Goal: Task Accomplishment & Management: Manage account settings

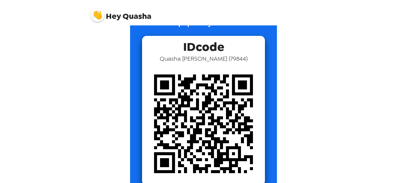
scroll to position [30, 0]
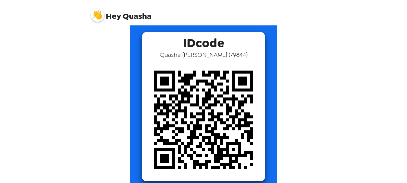
click at [318, 94] on div "Show popcam your IDcode IDcode [PERSON_NAME] ( 79844 )" at bounding box center [204, 95] width 240 height 198
drag, startPoint x: 318, startPoint y: 94, endPoint x: 321, endPoint y: 60, distance: 34.5
click at [321, 60] on div "Show popcam your IDcode IDcode [PERSON_NAME] ( 79844 )" at bounding box center [204, 104] width 240 height 158
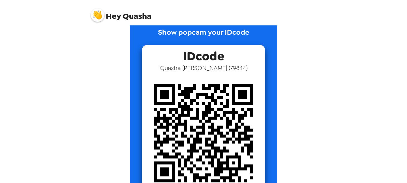
scroll to position [0, 0]
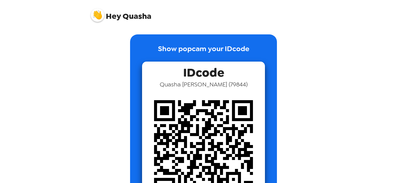
click at [102, 18] on img at bounding box center [97, 14] width 13 height 13
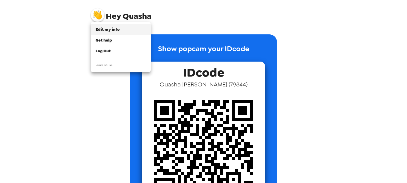
click at [106, 27] on span "Edit my info" at bounding box center [108, 29] width 24 height 5
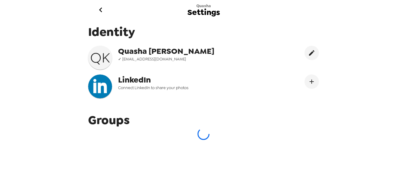
click at [101, 9] on icon "go back" at bounding box center [101, 10] width 10 height 10
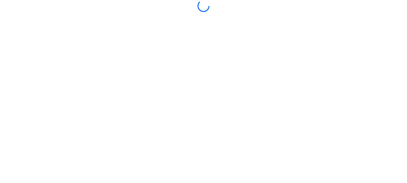
click at [101, 9] on div at bounding box center [204, 6] width 240 height 12
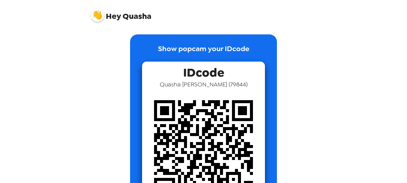
click at [98, 19] on img at bounding box center [97, 14] width 13 height 13
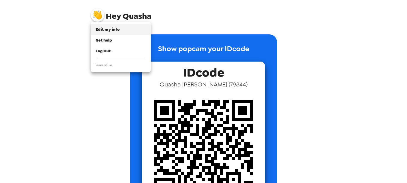
click at [112, 27] on span "Edit my info" at bounding box center [108, 29] width 24 height 5
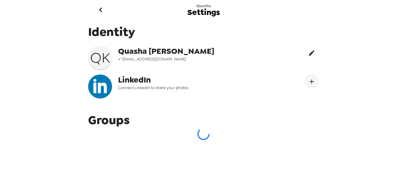
click at [308, 55] on icon "edit" at bounding box center [311, 52] width 7 height 7
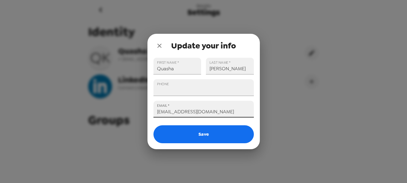
click at [220, 114] on input "quashakennedy@gmail.com" at bounding box center [203, 109] width 100 height 17
click at [158, 46] on icon "close" at bounding box center [159, 45] width 7 height 7
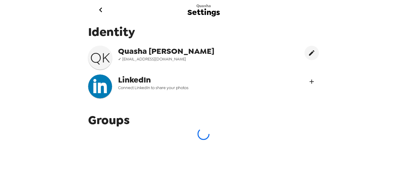
click at [309, 81] on icon "Connect LinekdIn" at bounding box center [311, 82] width 4 height 4
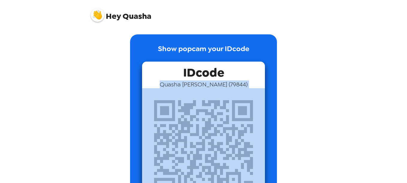
drag, startPoint x: 325, startPoint y: 79, endPoint x: 319, endPoint y: 93, distance: 15.3
click at [321, 97] on div "Hey [PERSON_NAME] Show popcam your IDcode IDcode [PERSON_NAME] ( 79844 )" at bounding box center [203, 91] width 407 height 183
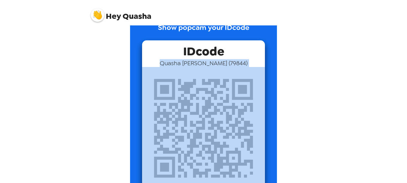
scroll to position [22, 0]
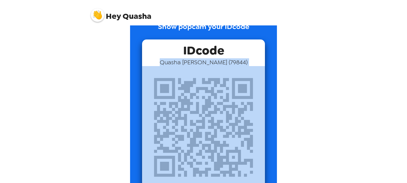
click at [349, 94] on div "Hey Quasha Show popcam your IDcode IDcode Quasha Kennedy ( 79844 )" at bounding box center [203, 91] width 407 height 183
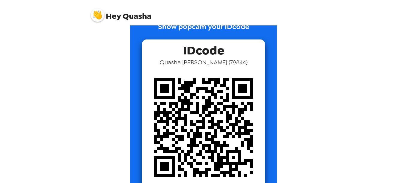
drag, startPoint x: 318, startPoint y: 103, endPoint x: 319, endPoint y: 110, distance: 6.6
click at [319, 110] on div "Show popcam your IDcode IDcode Quasha Kennedy ( 79844 )" at bounding box center [204, 104] width 240 height 158
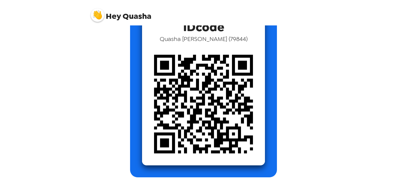
scroll to position [46, 0]
